Goal: Use online tool/utility: Use online tool/utility

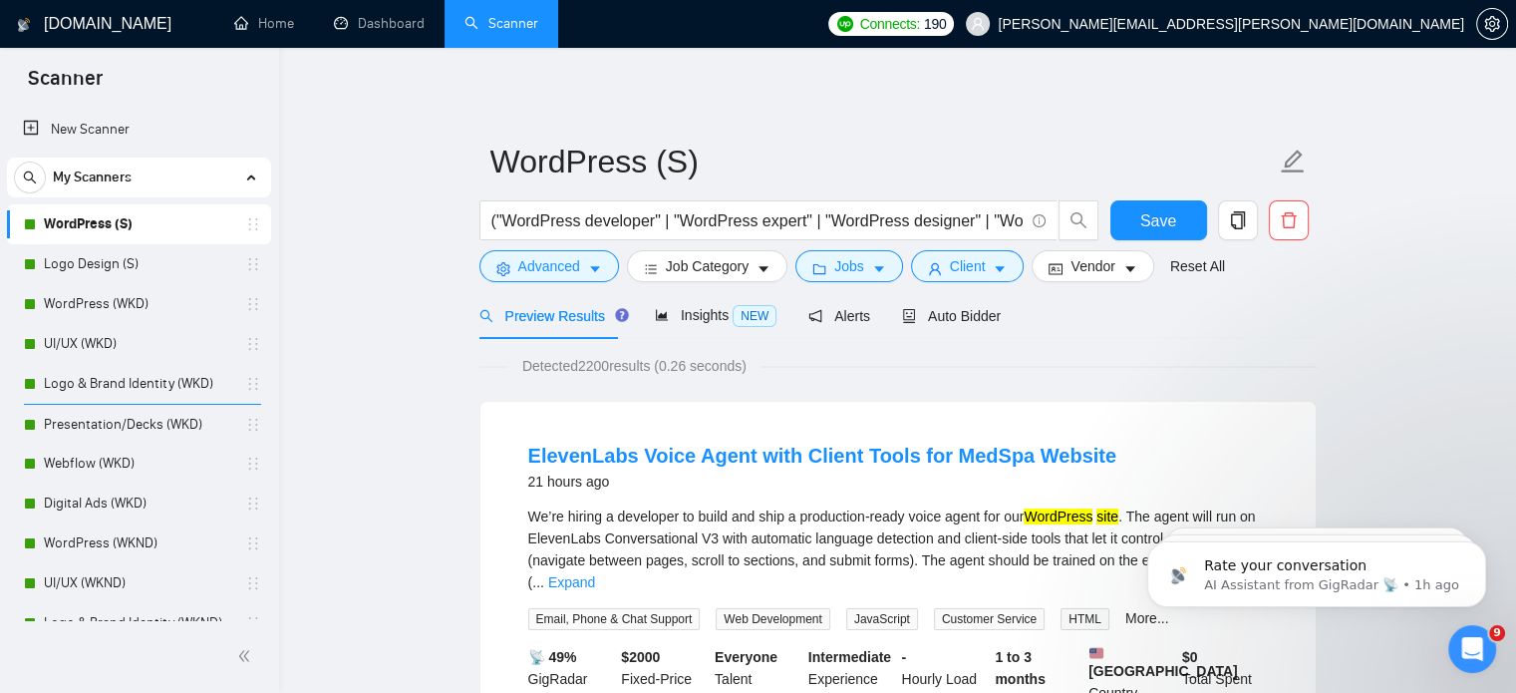
scroll to position [2, 0]
click at [1072, 223] on icon "search" at bounding box center [1078, 220] width 18 height 18
click at [382, 32] on link "Dashboard" at bounding box center [379, 23] width 91 height 17
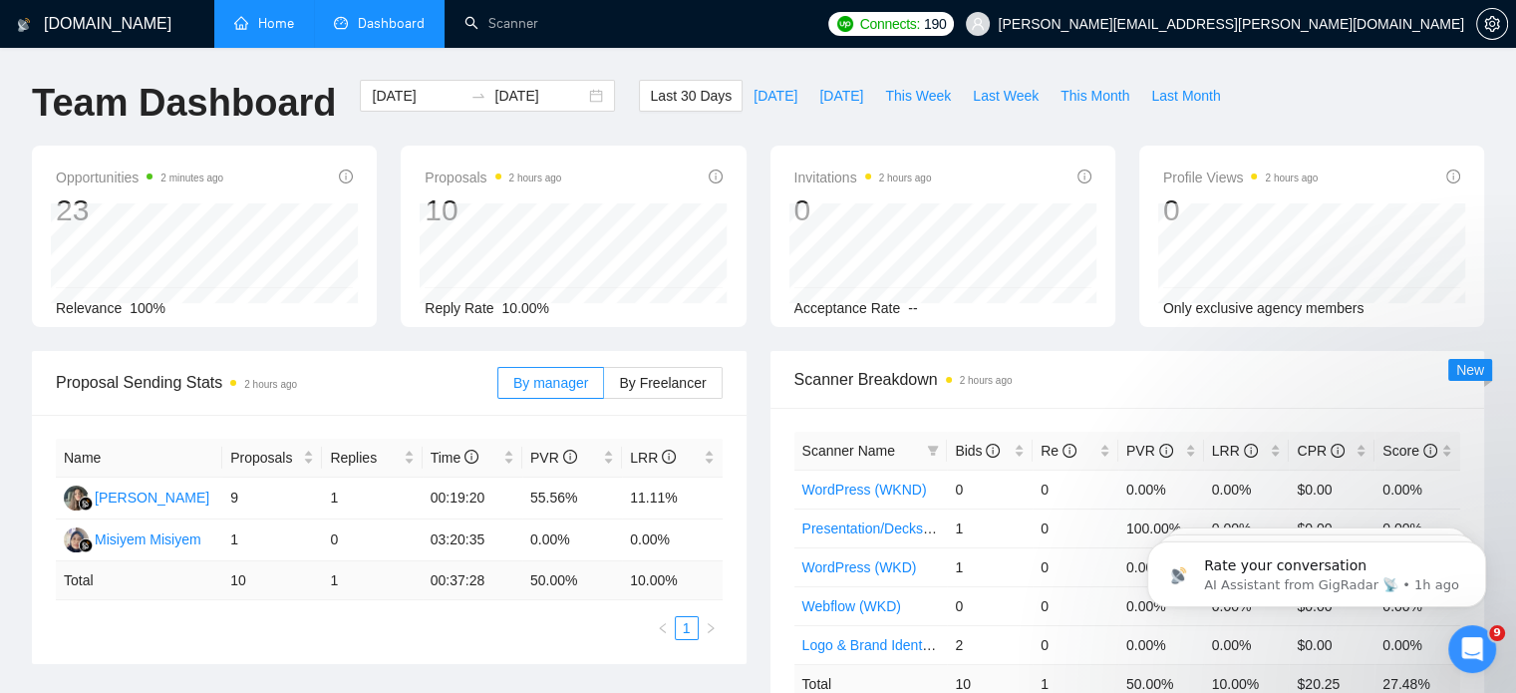
click at [284, 32] on link "Home" at bounding box center [264, 23] width 60 height 17
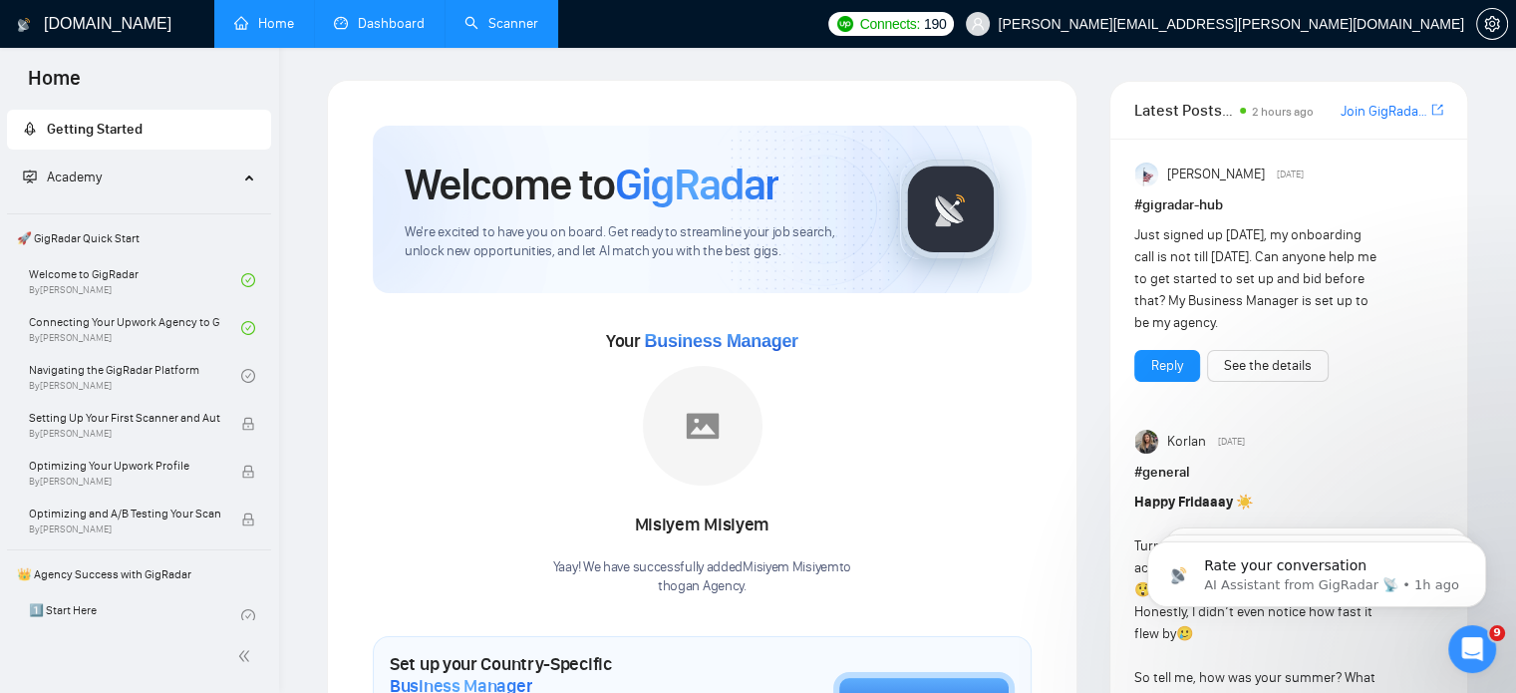
click at [485, 23] on link "Scanner" at bounding box center [501, 23] width 74 height 17
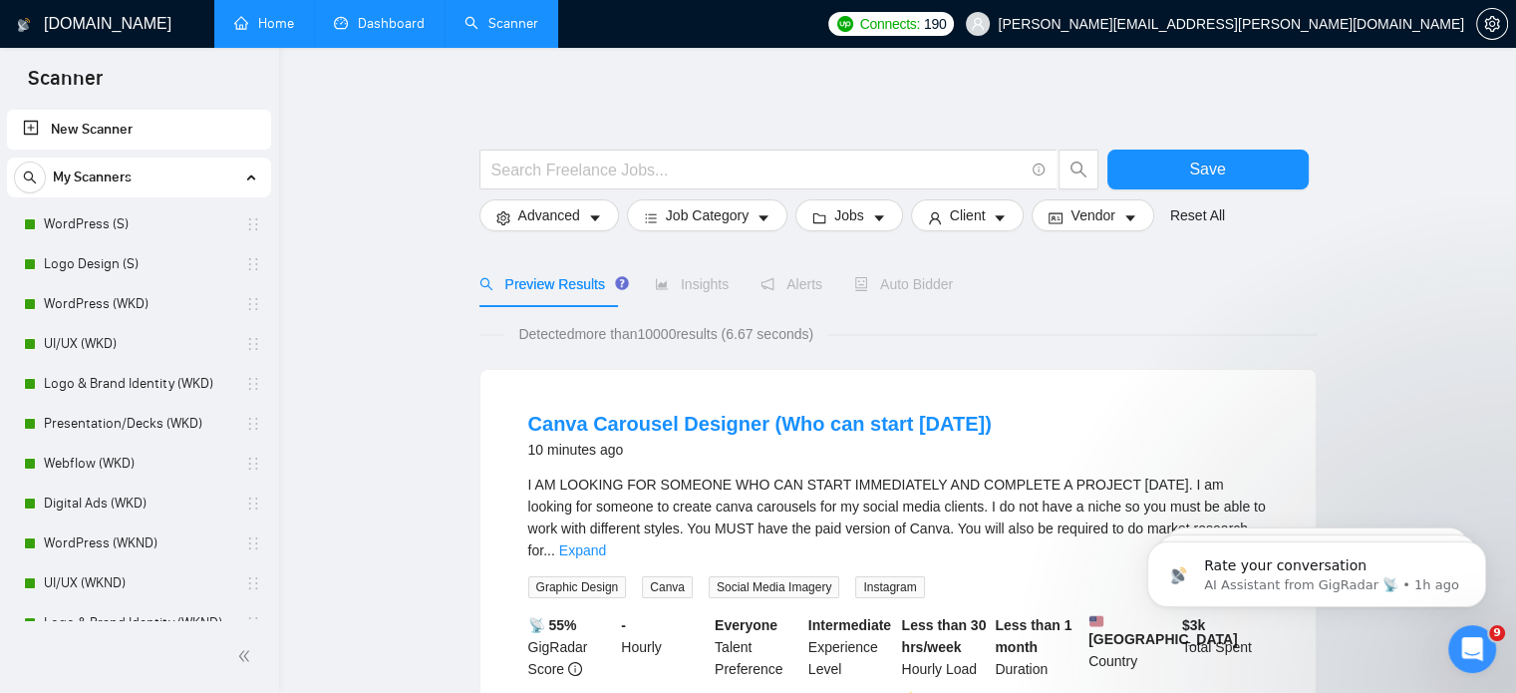
scroll to position [60, 0]
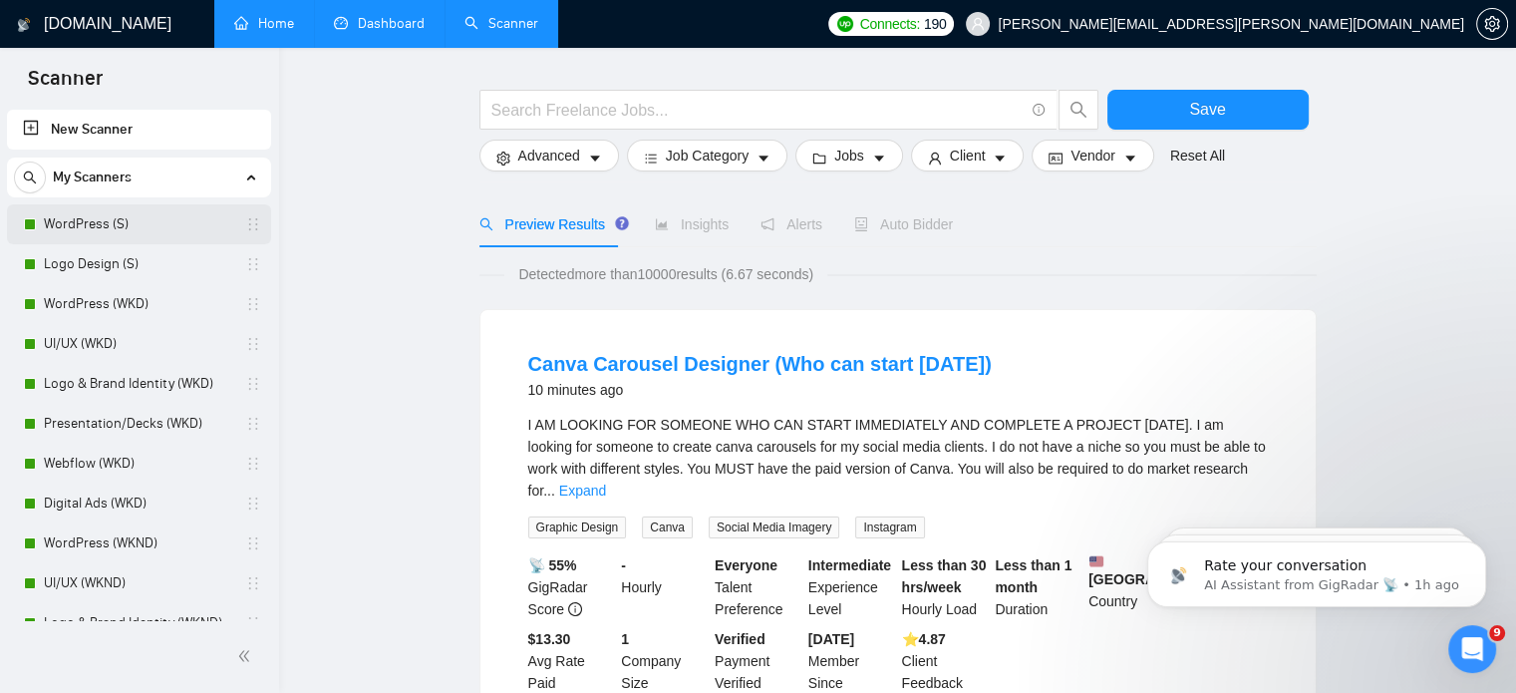
click at [112, 223] on link "WordPress (S)" at bounding box center [138, 224] width 189 height 40
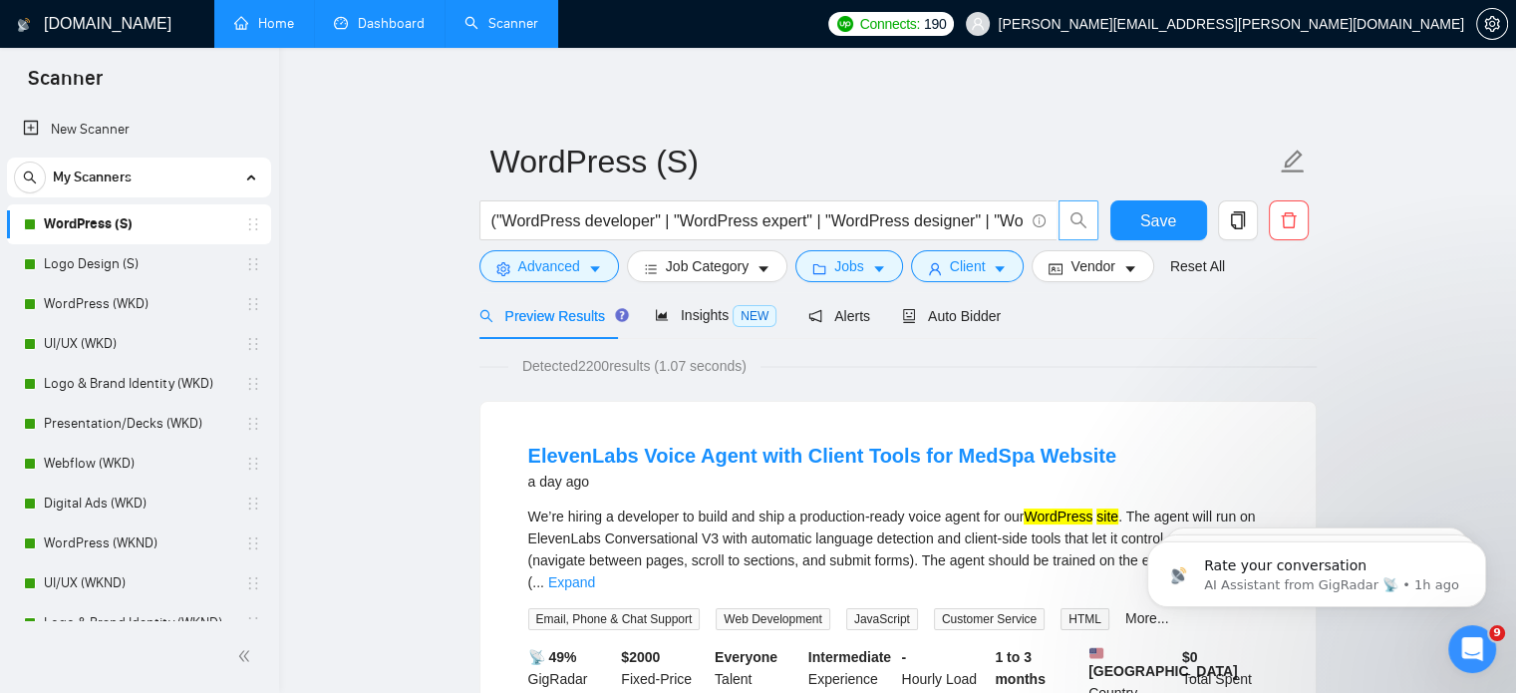
click at [1075, 226] on icon "search" at bounding box center [1078, 220] width 18 height 18
